Goal: Entertainment & Leisure: Consume media (video, audio)

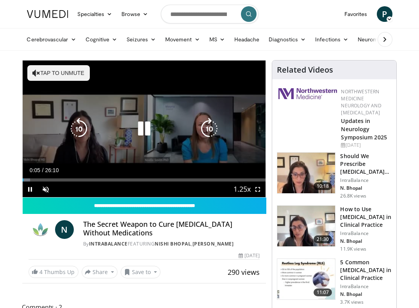
click at [36, 67] on button "Tap to unmute" at bounding box center [58, 73] width 62 height 16
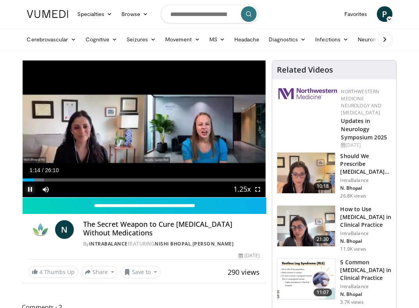
click at [32, 185] on span "Video Player" at bounding box center [31, 189] width 16 height 16
click at [29, 186] on span "Video Player" at bounding box center [31, 189] width 16 height 16
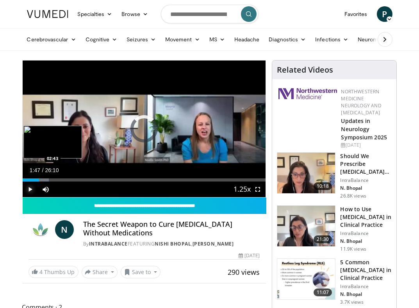
click at [47, 180] on div "Loaded : 10.80% 02:43 02:43" at bounding box center [144, 179] width 243 height 3
click at [57, 178] on div "Progress Bar" at bounding box center [51, 179] width 15 height 3
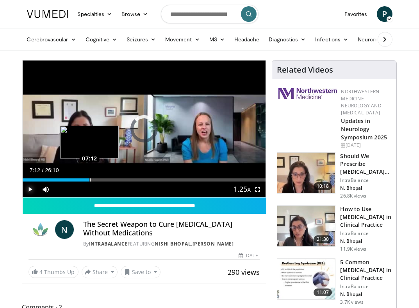
click at [89, 179] on div "Loaded : 24.79% 07:12 07:12" at bounding box center [144, 179] width 243 height 3
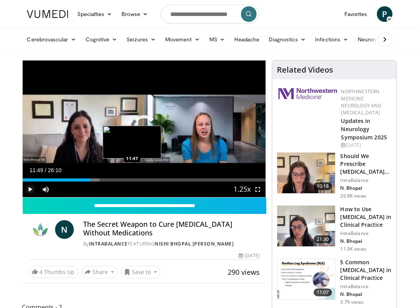
click at [132, 178] on div "Loaded : 31.78% 07:16 11:47" at bounding box center [144, 179] width 243 height 3
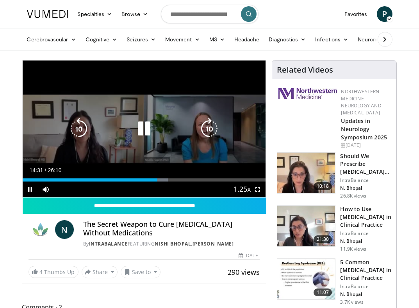
click at [62, 143] on div "10 seconds Tap to unmute" at bounding box center [144, 128] width 243 height 137
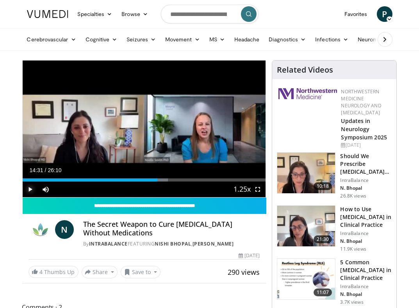
click at [30, 189] on span "Video Player" at bounding box center [31, 189] width 16 height 16
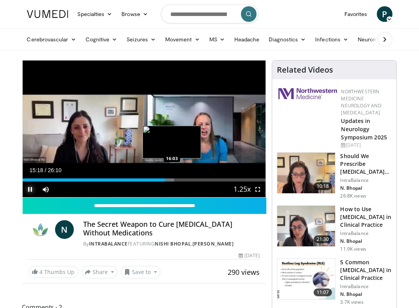
click at [172, 179] on div "Progress Bar" at bounding box center [166, 179] width 15 height 3
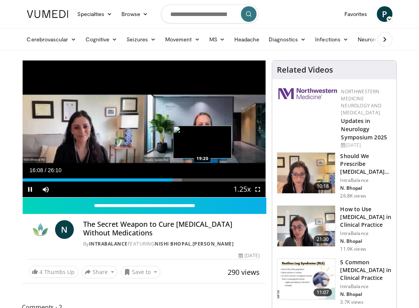
click at [202, 179] on video-js "**********" at bounding box center [144, 128] width 243 height 137
click at [202, 181] on div "Loaded : 66.11% 16:11 19:25" at bounding box center [144, 179] width 243 height 3
click at [202, 181] on div "19:25" at bounding box center [113, 179] width 180 height 3
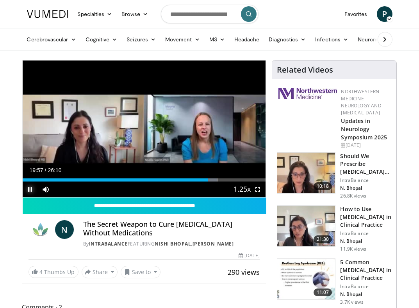
click at [29, 188] on span "Video Player" at bounding box center [31, 189] width 16 height 16
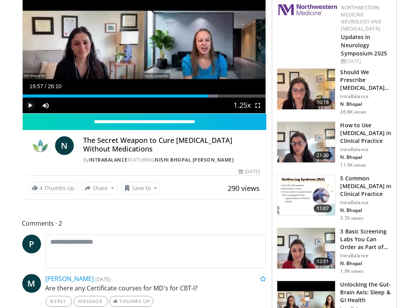
scroll to position [82, 0]
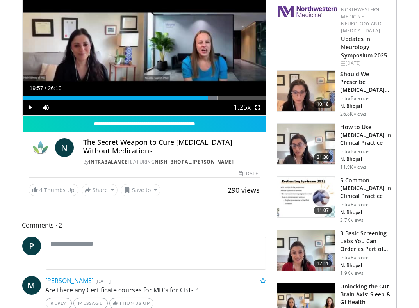
click at [350, 132] on h3 "How to Use [MEDICAL_DATA] in Clinical Practice" at bounding box center [365, 134] width 51 height 23
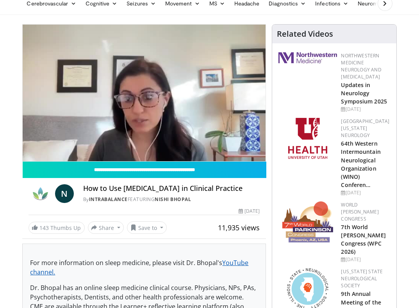
scroll to position [31, 0]
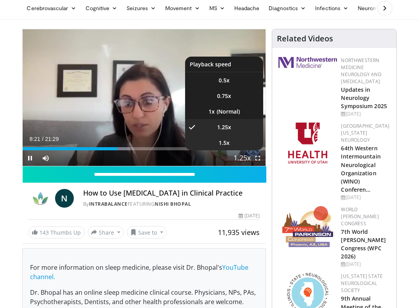
click at [225, 140] on span "1.5x" at bounding box center [223, 143] width 11 height 8
